Goal: Check status

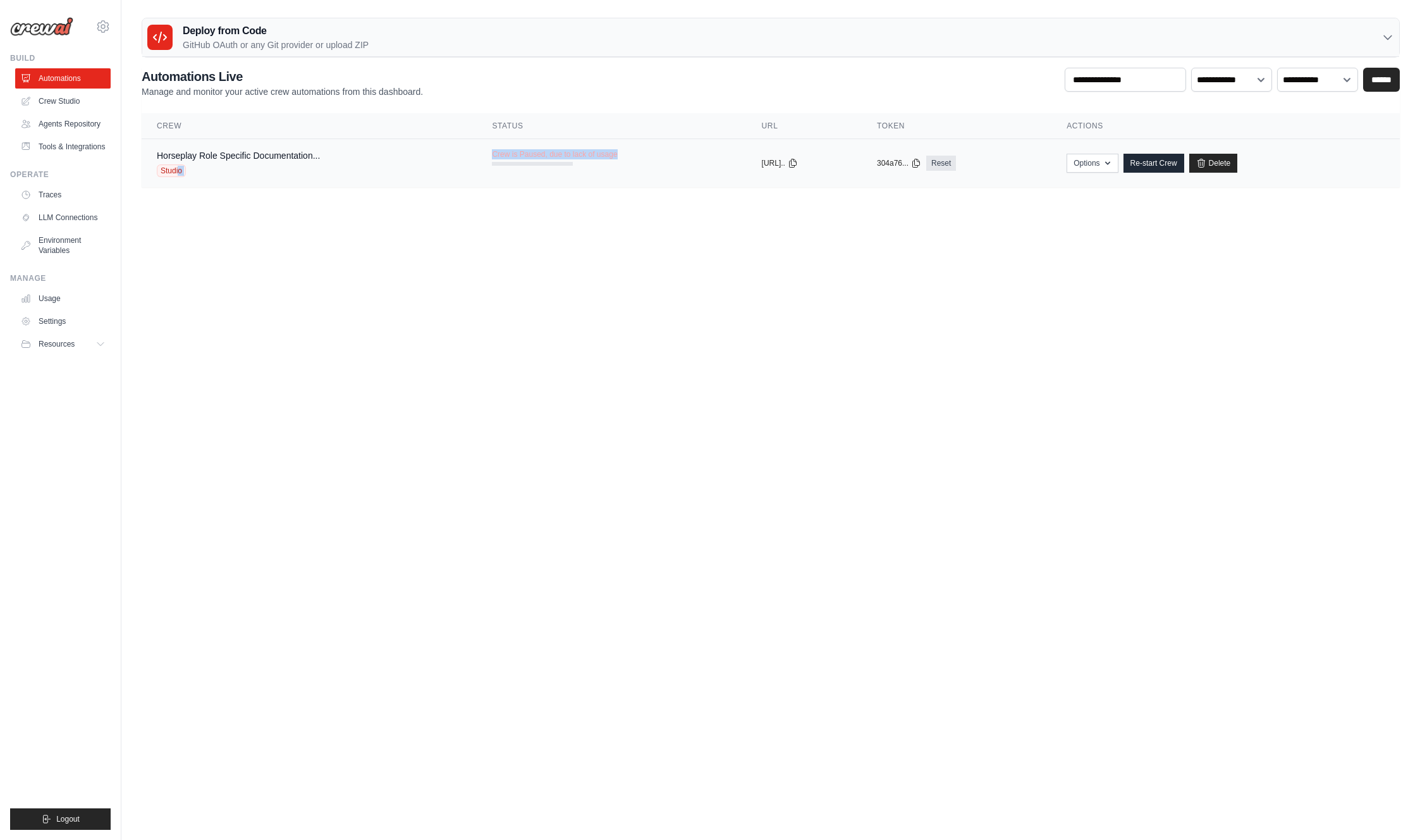
drag, startPoint x: 588, startPoint y: 156, endPoint x: 460, endPoint y: 164, distance: 128.2
click at [460, 164] on tr "Horseplay Role Specific Documentation... Studio Crew is Paused, due to lack of …" at bounding box center [770, 163] width 1258 height 49
click at [469, 81] on div "**********" at bounding box center [770, 83] width 1258 height 30
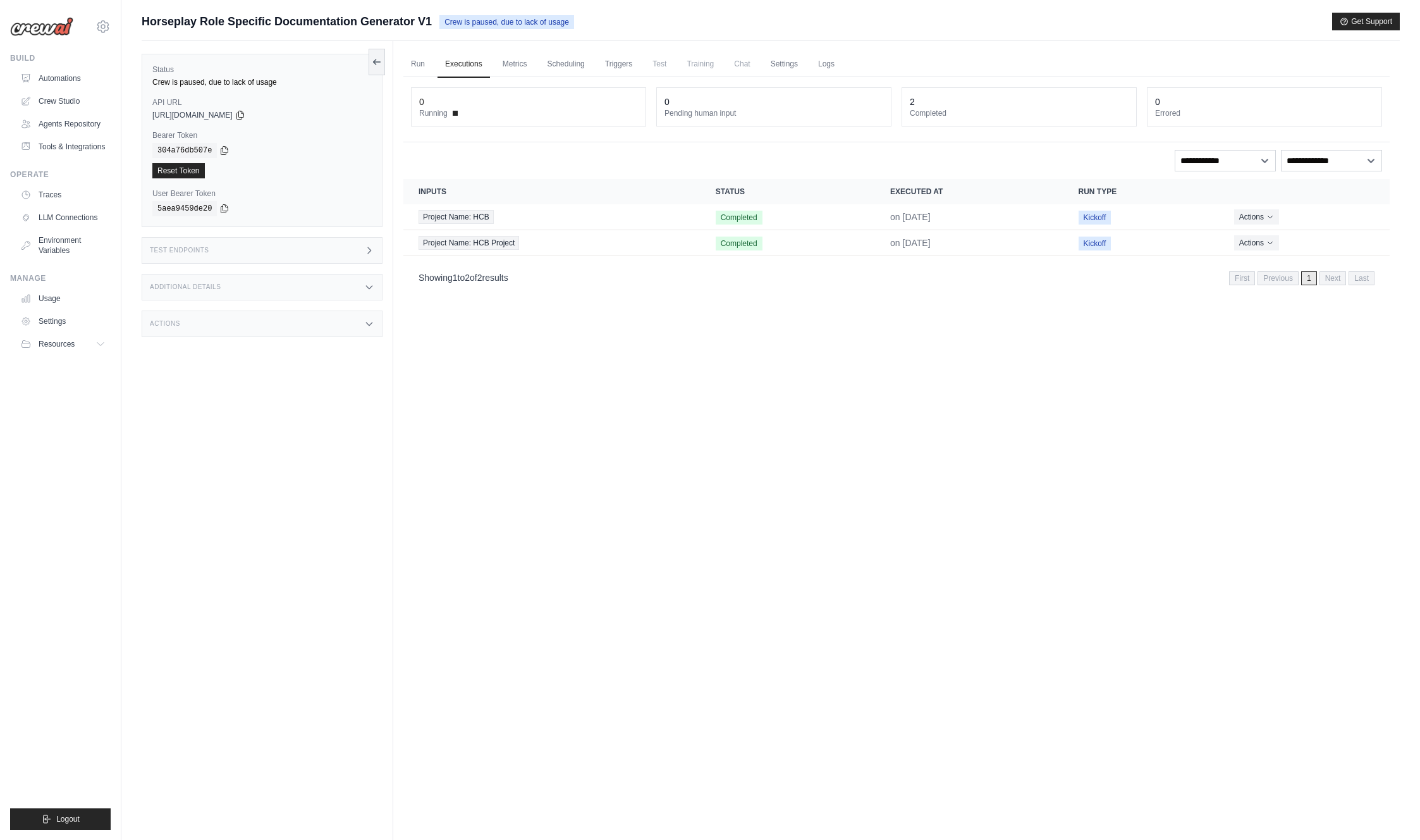
click at [40, 23] on img at bounding box center [42, 27] width 63 height 19
